Goal: Communication & Community: Answer question/provide support

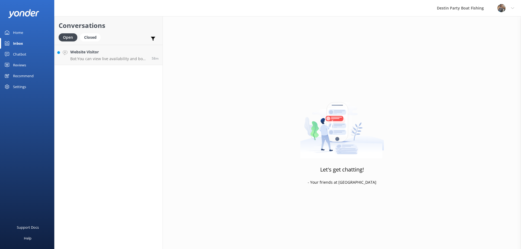
click at [95, 60] on p "Bot: You can view live availability and book your trip online at [URL][DOMAIN_N…" at bounding box center [108, 58] width 77 height 5
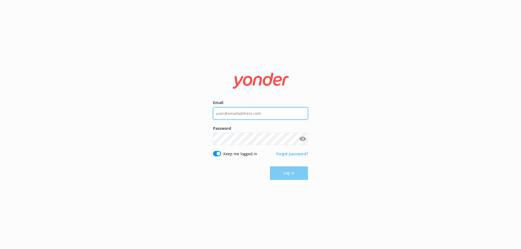
type input "[EMAIL_ADDRESS][DOMAIN_NAME]"
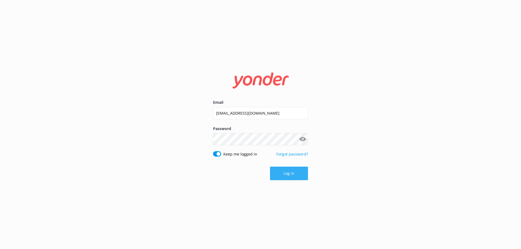
click at [300, 173] on button "Log in" at bounding box center [289, 174] width 38 height 14
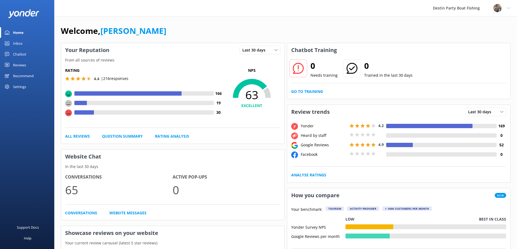
click at [17, 44] on div "Inbox" at bounding box center [17, 43] width 9 height 11
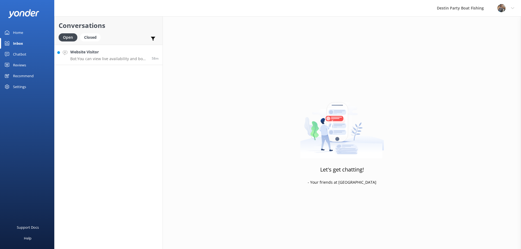
click at [104, 58] on p "Bot: You can view live availability and book your trip online at [URL][DOMAIN_N…" at bounding box center [108, 58] width 77 height 5
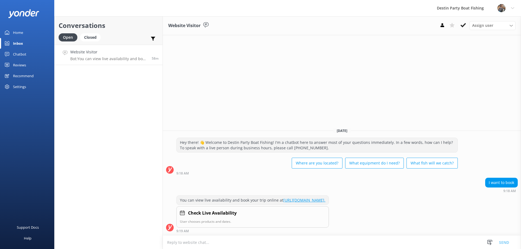
click at [308, 240] on textarea at bounding box center [342, 242] width 358 height 13
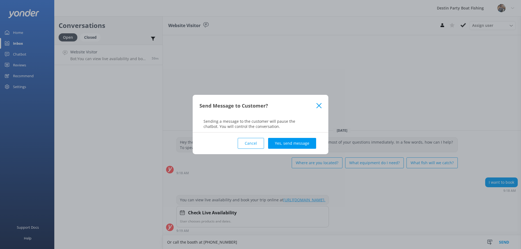
type textarea "Or call the booth at [PHONE_NUMBER]"
click at [289, 136] on div "Cancel Yes, send message" at bounding box center [260, 144] width 122 height 22
click at [291, 143] on button "Yes, send message" at bounding box center [292, 143] width 48 height 11
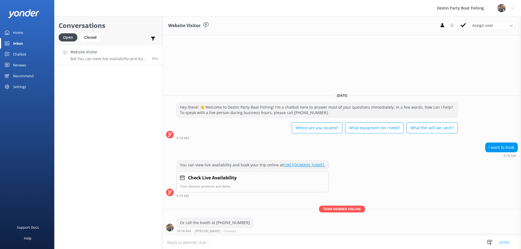
click at [21, 62] on div "Reviews" at bounding box center [19, 65] width 13 height 11
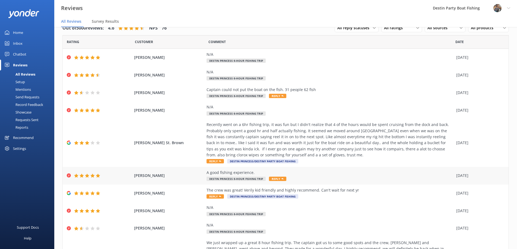
scroll to position [41, 0]
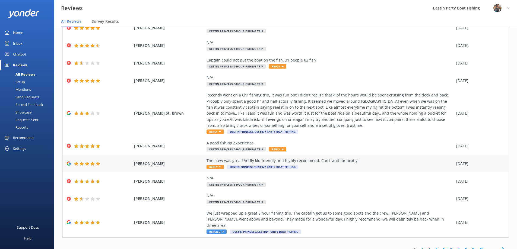
click at [211, 166] on span "Reply" at bounding box center [214, 167] width 17 height 4
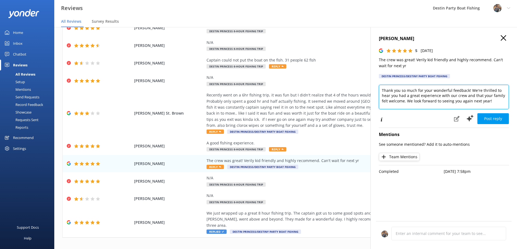
click at [381, 90] on textarea "Thank you so much for your wonderful feedback! We're thrilled to hear you had a…" at bounding box center [444, 97] width 130 height 24
type textarea "[PERSON_NAME], Thank you so much for your wonderful feedback! We're thrilled to…"
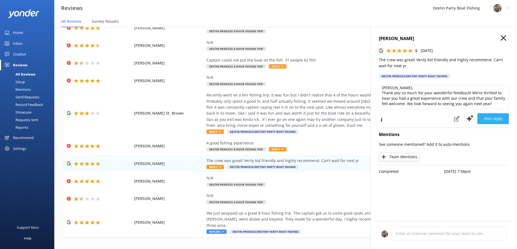
click at [497, 115] on button "Post reply" at bounding box center [492, 118] width 31 height 11
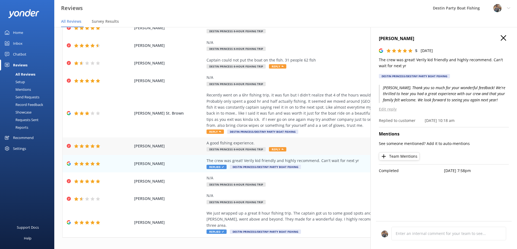
click at [280, 148] on span "Reply" at bounding box center [277, 149] width 17 height 4
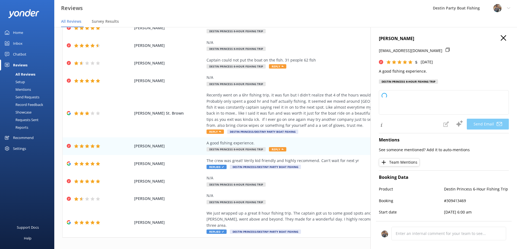
type textarea "Thank you so much for your kind words and great rating, [PERSON_NAME]! We're gl…"
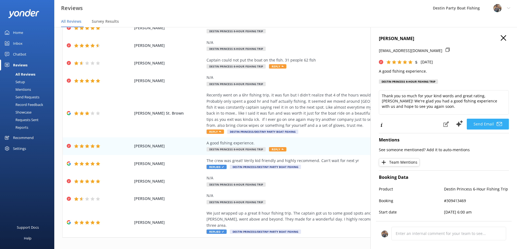
click at [481, 124] on button "Send Email" at bounding box center [487, 124] width 42 height 11
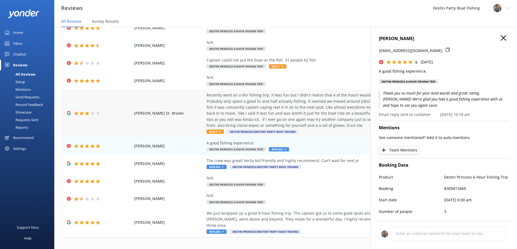
click at [215, 132] on span "Reply" at bounding box center [214, 132] width 17 height 4
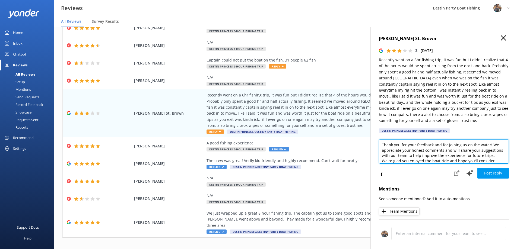
click at [381, 145] on textarea "Thank you for your feedback and for joining us on the water! We appreciate your…" at bounding box center [444, 151] width 130 height 24
type textarea "[PERSON_NAME], Thank you for your feedback and for joining us on the water! We …"
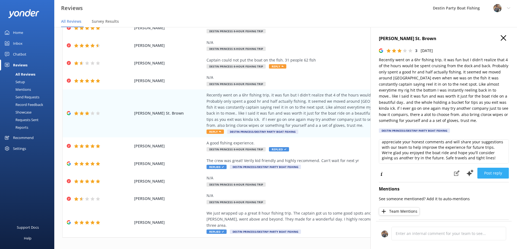
click at [493, 175] on button "Post reply" at bounding box center [492, 173] width 31 height 11
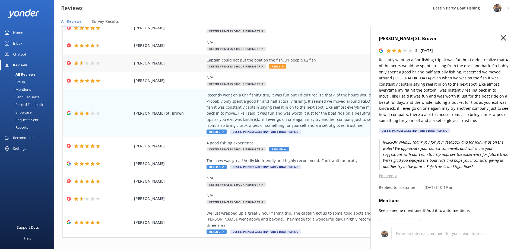
click at [281, 64] on span "Reply" at bounding box center [277, 66] width 17 height 4
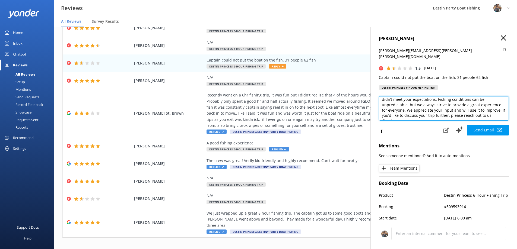
scroll to position [17, 0]
drag, startPoint x: 400, startPoint y: 113, endPoint x: 381, endPoint y: 107, distance: 19.6
click at [381, 107] on textarea "Hi [PERSON_NAME], Thank you for sharing your feedback. We’re sorry to hear the …" at bounding box center [444, 108] width 130 height 24
click at [462, 109] on textarea "Hi [PERSON_NAME], Thank you for sharing your feedback. We’re sorry to hear the …" at bounding box center [444, 108] width 130 height 24
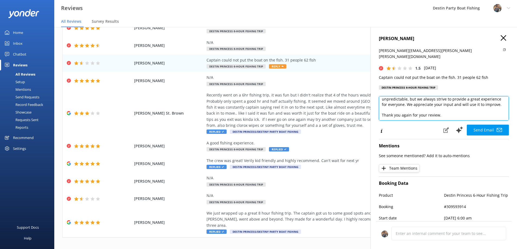
scroll to position [21, 0]
type textarea "Hi [PERSON_NAME], Thank you for sharing your feedback. We’re sorry to hear the …"
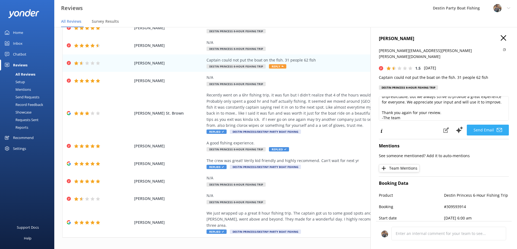
click at [488, 125] on button "Send Email" at bounding box center [487, 130] width 42 height 11
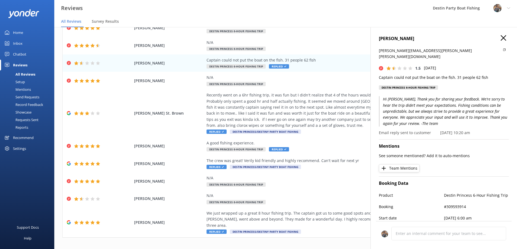
click at [500, 39] on icon "button" at bounding box center [502, 37] width 5 height 5
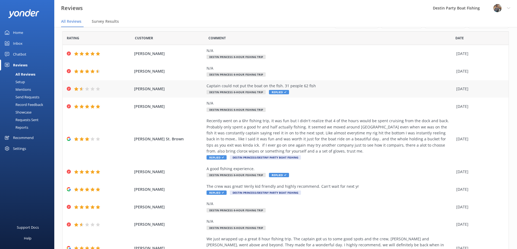
scroll to position [0, 0]
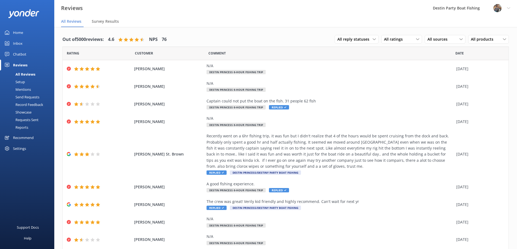
click at [20, 34] on div "Home" at bounding box center [18, 32] width 10 height 11
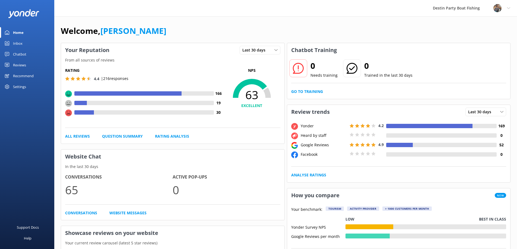
click at [9, 44] on link "Inbox" at bounding box center [27, 43] width 54 height 11
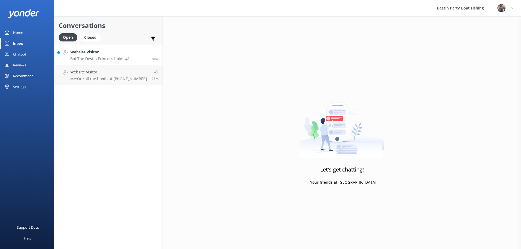
click at [104, 57] on p "Bot: The Destin Princess holds 41 passengers, and the Destiny holds 56 passenge…" at bounding box center [108, 58] width 77 height 5
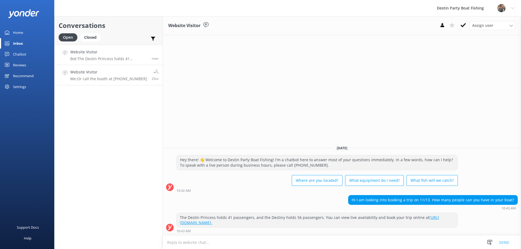
click at [80, 70] on h4 "Website Visitor" at bounding box center [108, 72] width 77 height 6
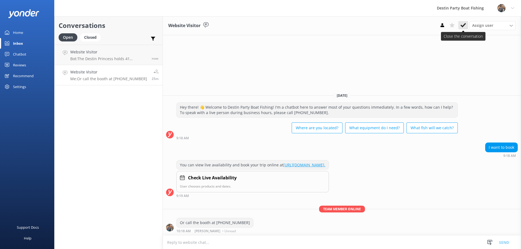
click at [461, 22] on button at bounding box center [463, 25] width 10 height 8
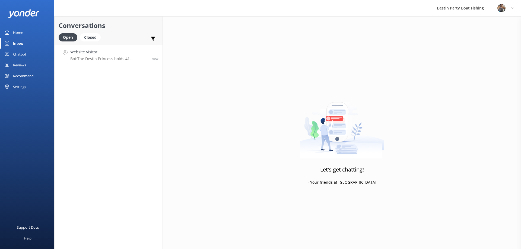
click at [104, 58] on p "Bot: The Destin Princess holds 41 passengers, and the Destiny holds 56 passenge…" at bounding box center [108, 58] width 77 height 5
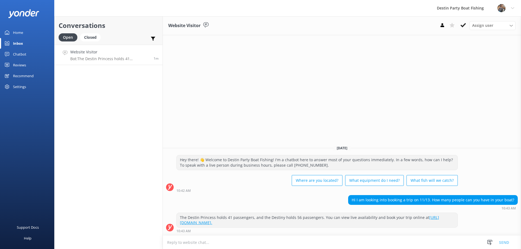
click at [392, 241] on textarea at bounding box center [342, 242] width 358 height 13
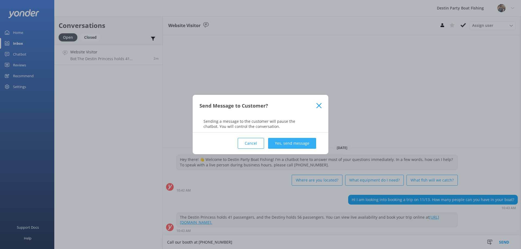
type textarea "Call our booth at [PHONE_NUMBER]"
click at [281, 141] on button "Yes, send message" at bounding box center [292, 143] width 48 height 11
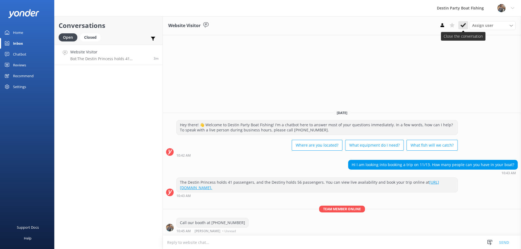
click at [462, 27] on use at bounding box center [462, 25] width 5 height 4
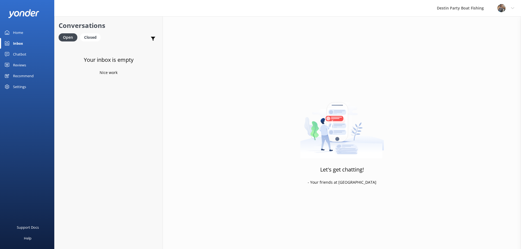
click at [20, 67] on div "Reviews" at bounding box center [19, 65] width 13 height 11
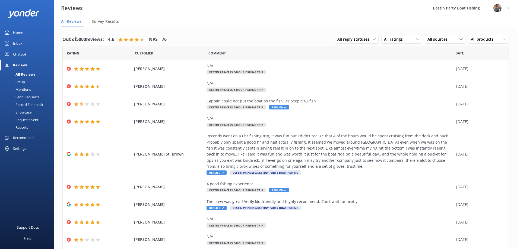
click at [17, 40] on div "Inbox" at bounding box center [17, 43] width 9 height 11
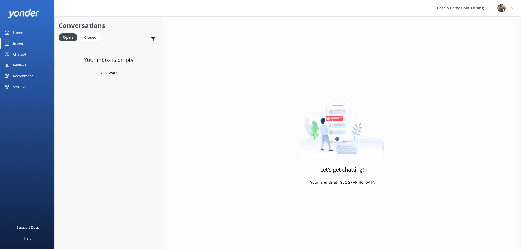
click at [10, 69] on link "Reviews" at bounding box center [27, 65] width 54 height 11
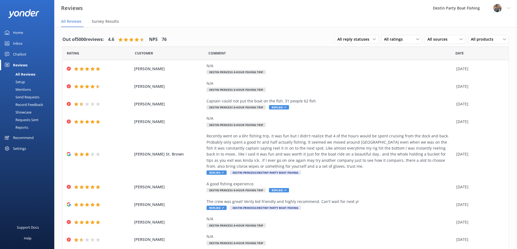
click at [14, 44] on div "Inbox" at bounding box center [17, 43] width 9 height 11
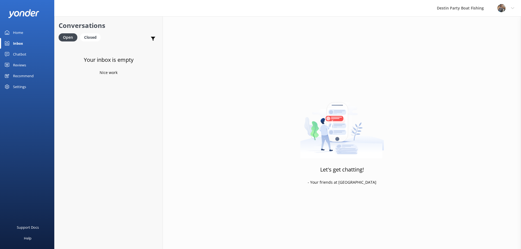
click at [19, 71] on div "Recommend" at bounding box center [23, 75] width 21 height 11
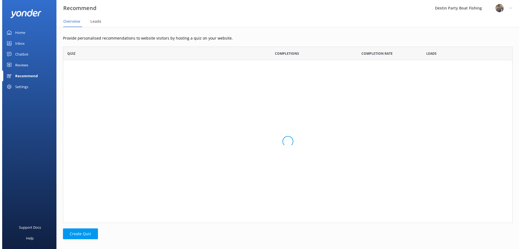
scroll to position [172, 445]
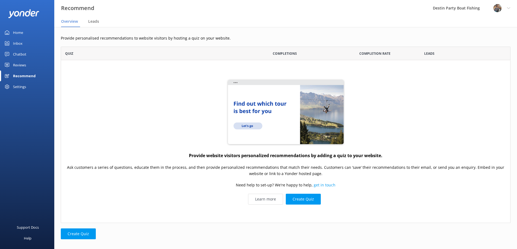
click at [19, 65] on div "Reviews" at bounding box center [19, 65] width 13 height 11
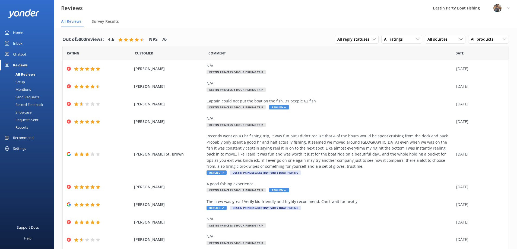
click at [18, 44] on div "Inbox" at bounding box center [17, 43] width 9 height 11
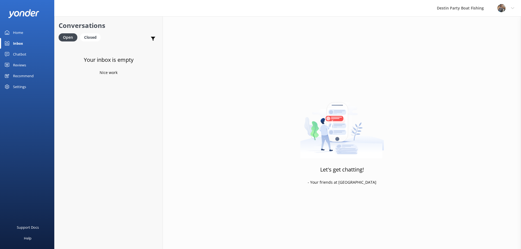
click at [18, 65] on div "Reviews" at bounding box center [19, 65] width 13 height 11
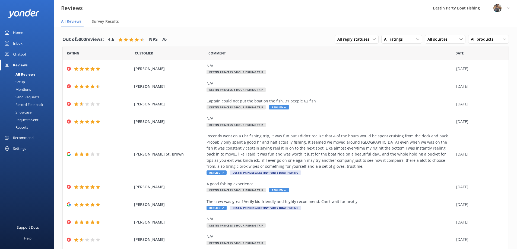
click at [20, 44] on div "Inbox" at bounding box center [17, 43] width 9 height 11
